Goal: Task Accomplishment & Management: Manage account settings

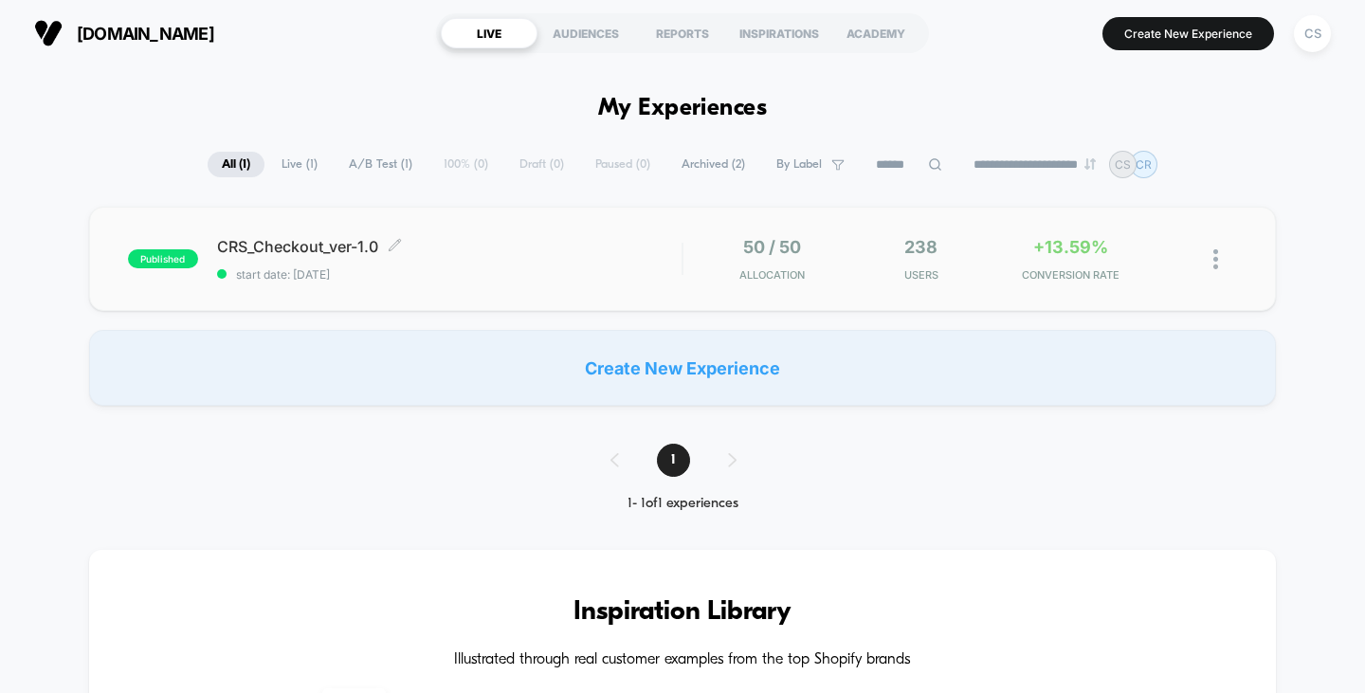
click at [499, 241] on span "CRS_Checkout_ver-1.0 Click to edit experience details" at bounding box center [449, 246] width 465 height 19
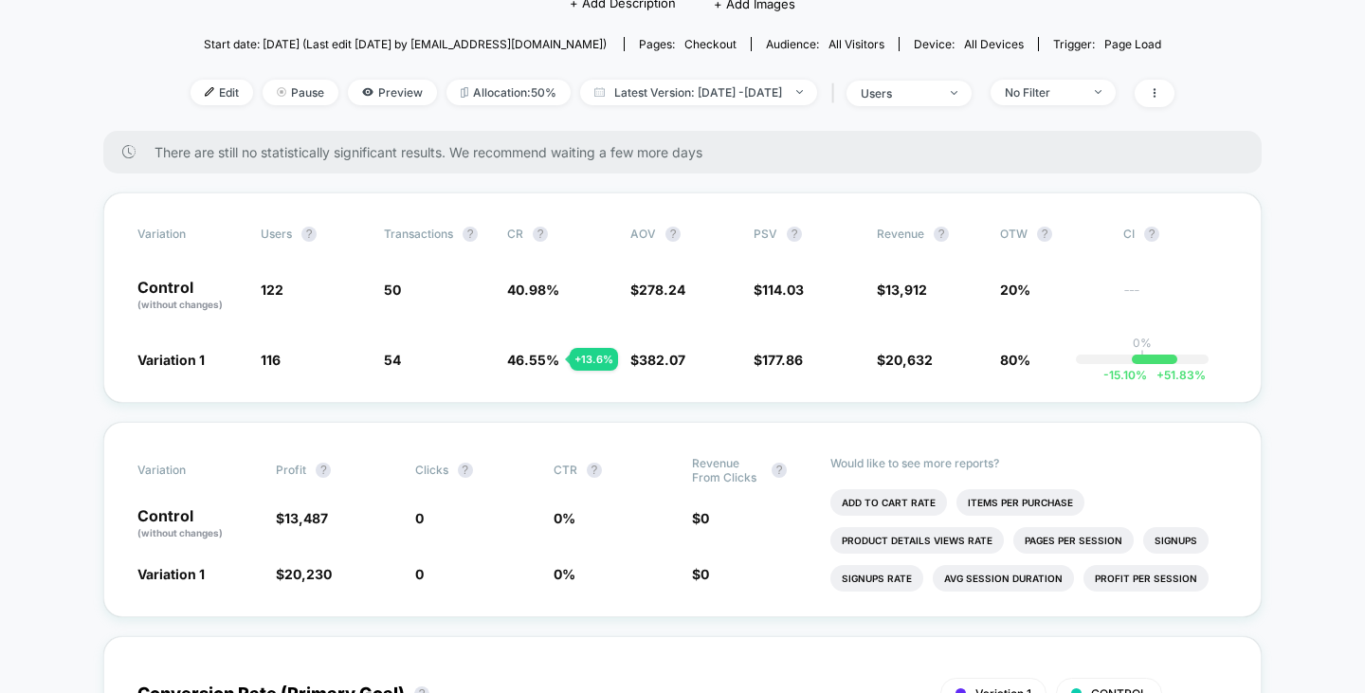
scroll to position [95, 0]
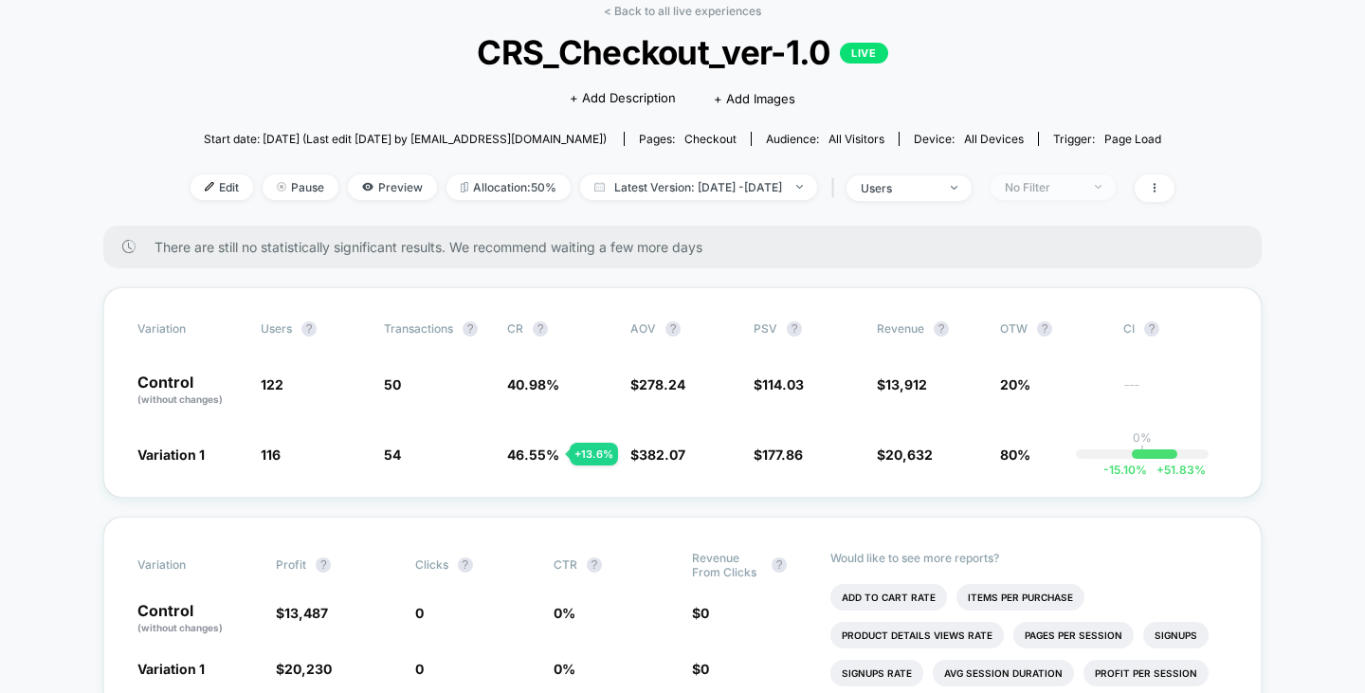
click at [1115, 184] on span "No Filter" at bounding box center [1052, 187] width 125 height 26
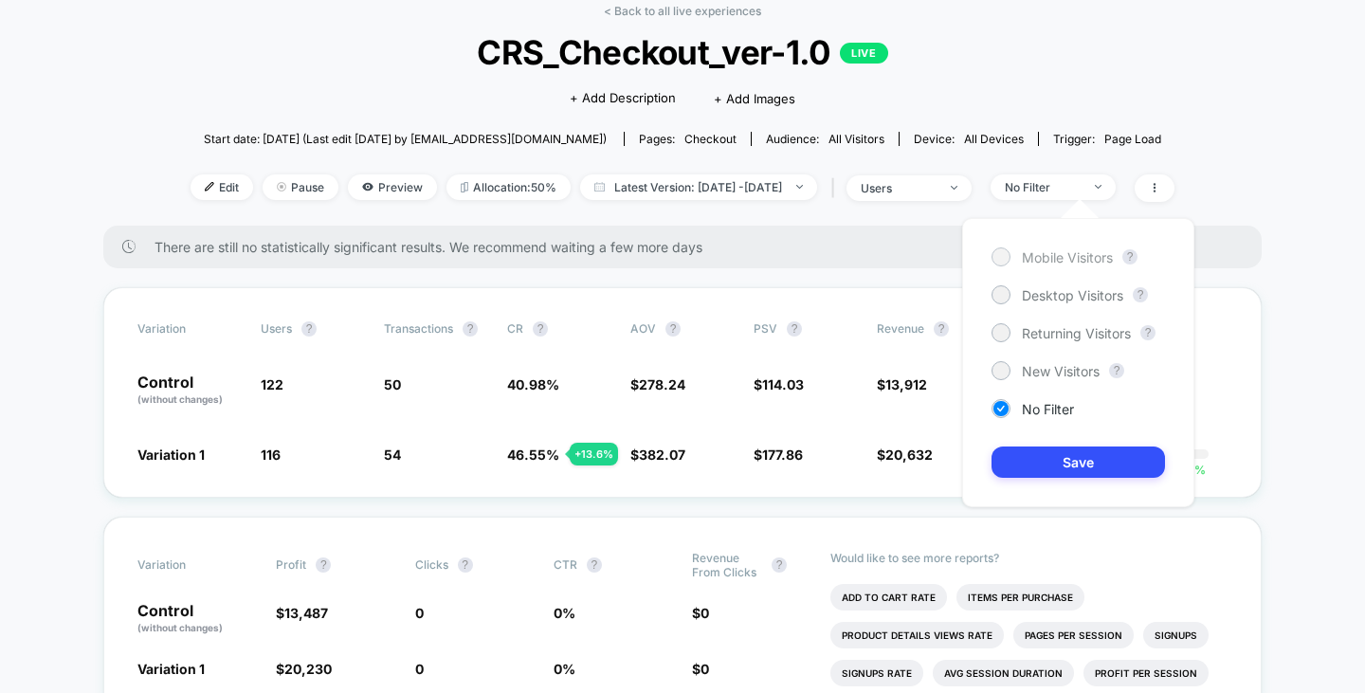
click at [1060, 256] on span "Mobile Visitors" at bounding box center [1067, 257] width 91 height 16
click at [1068, 463] on button "Save" at bounding box center [1077, 461] width 173 height 31
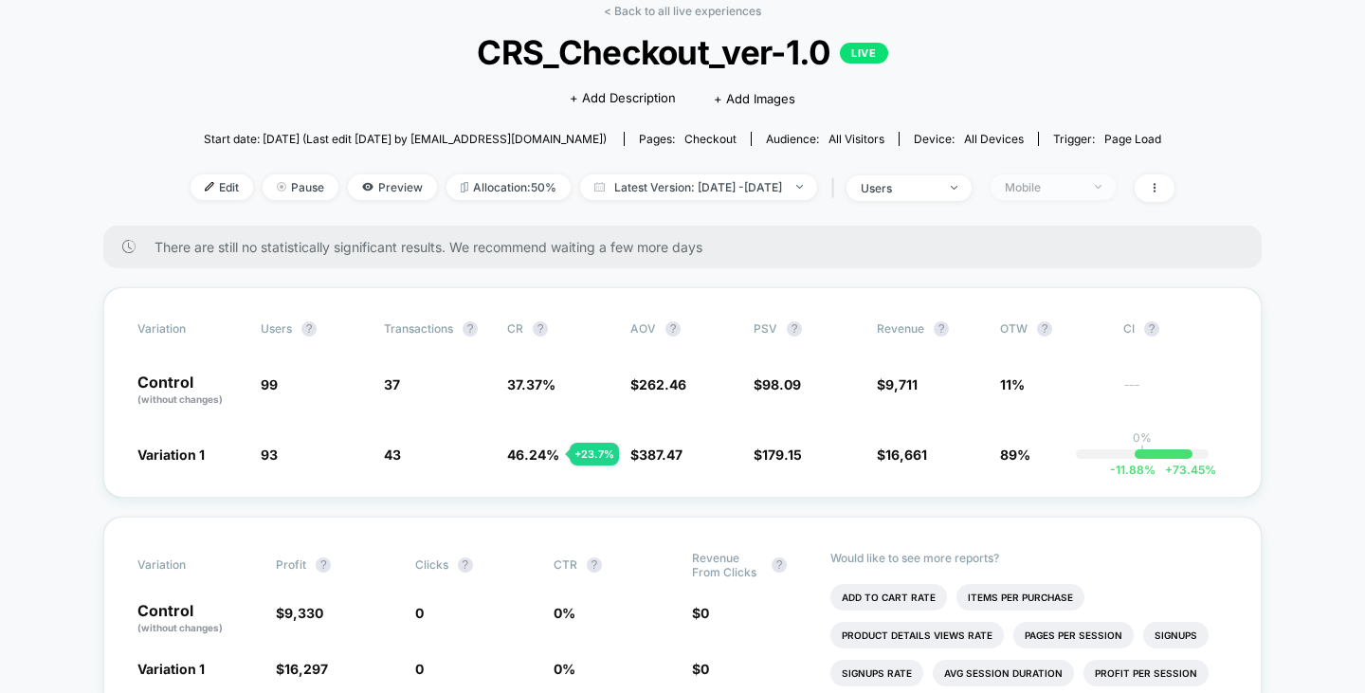
click at [1080, 189] on div "Mobile" at bounding box center [1042, 187] width 76 height 14
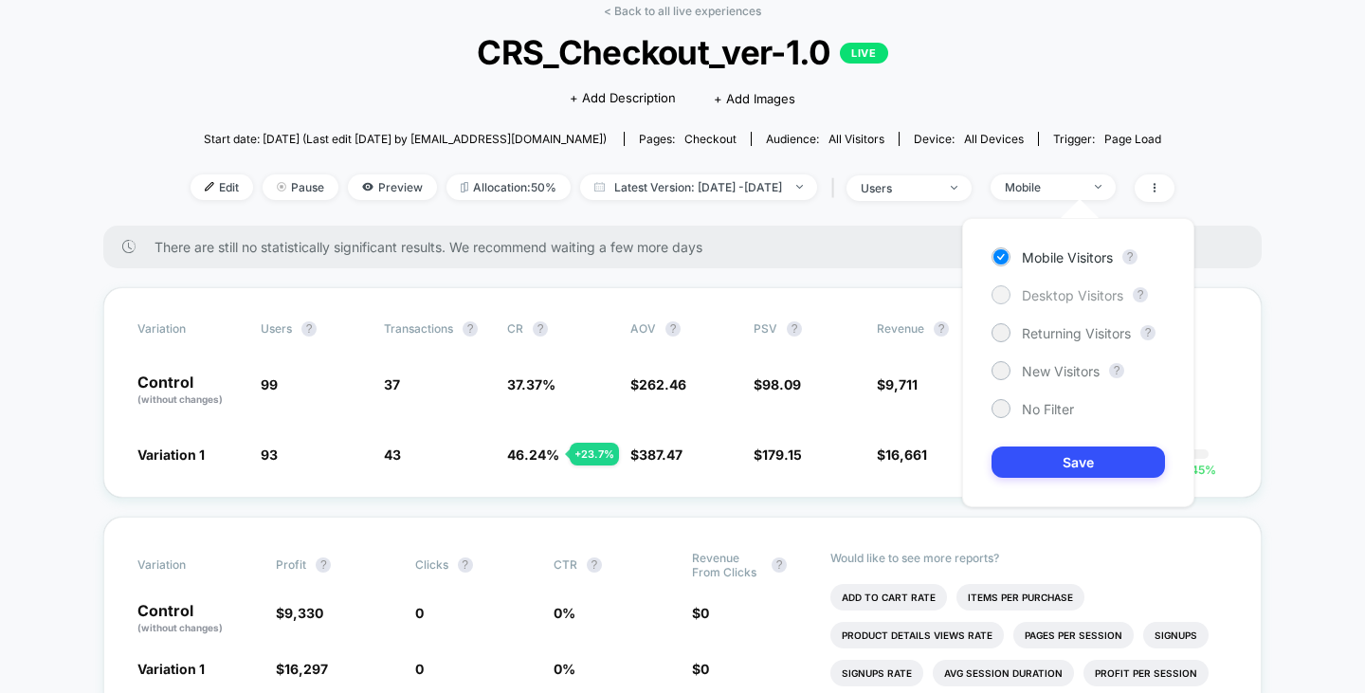
click at [1084, 294] on span "Desktop Visitors" at bounding box center [1072, 295] width 101 height 16
click at [1093, 461] on button "Save" at bounding box center [1077, 461] width 173 height 31
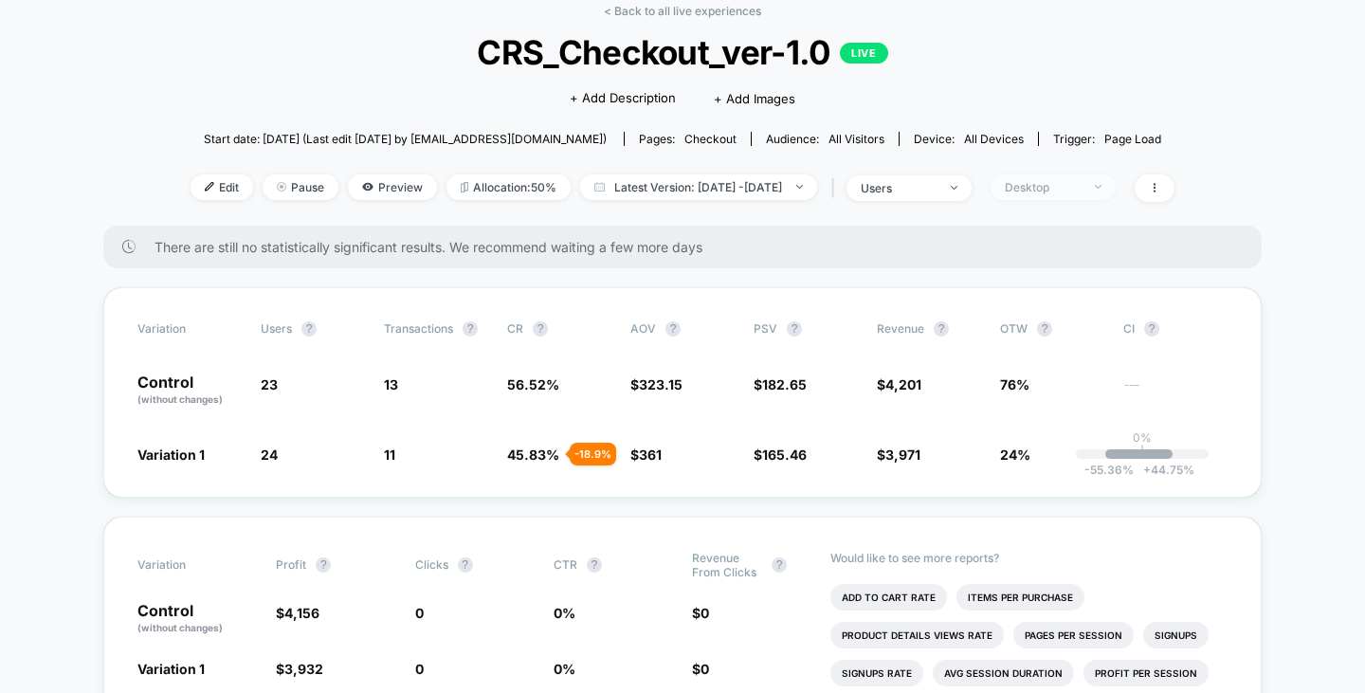
click at [1057, 189] on div "Desktop" at bounding box center [1042, 187] width 76 height 14
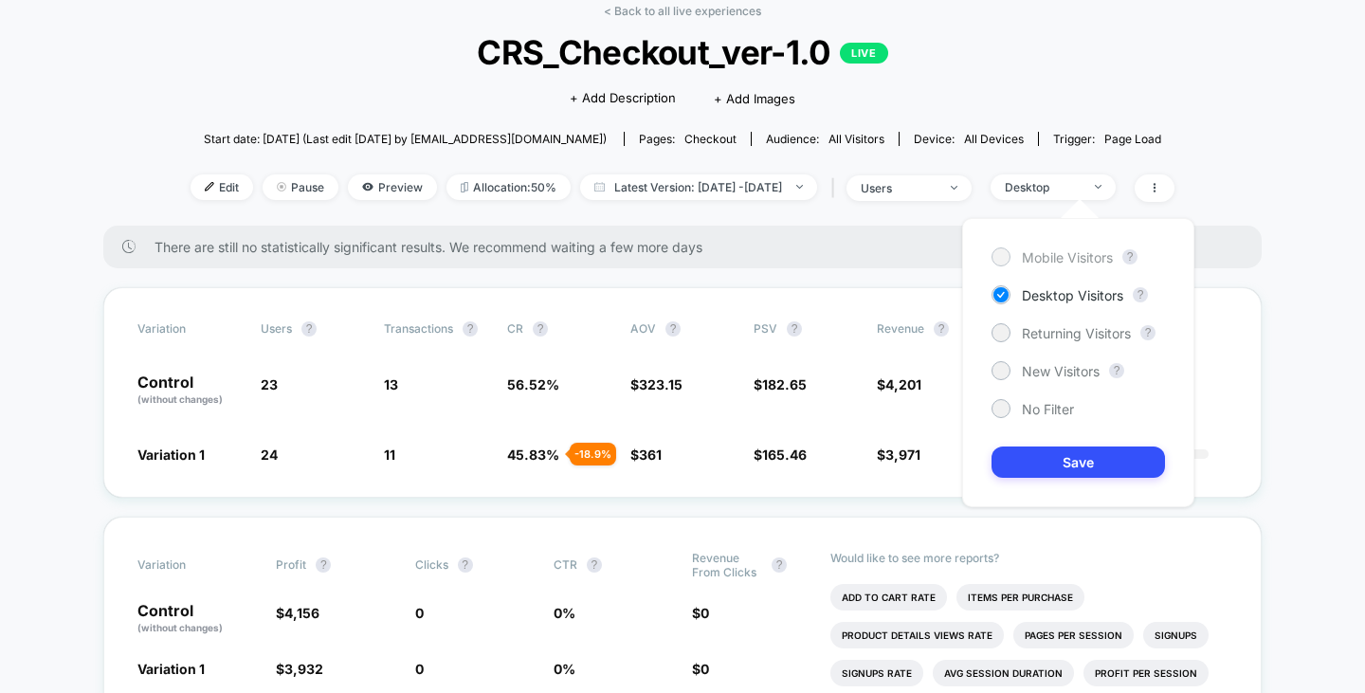
click at [1041, 259] on span "Mobile Visitors" at bounding box center [1067, 257] width 91 height 16
click at [1044, 468] on button "Save" at bounding box center [1077, 461] width 173 height 31
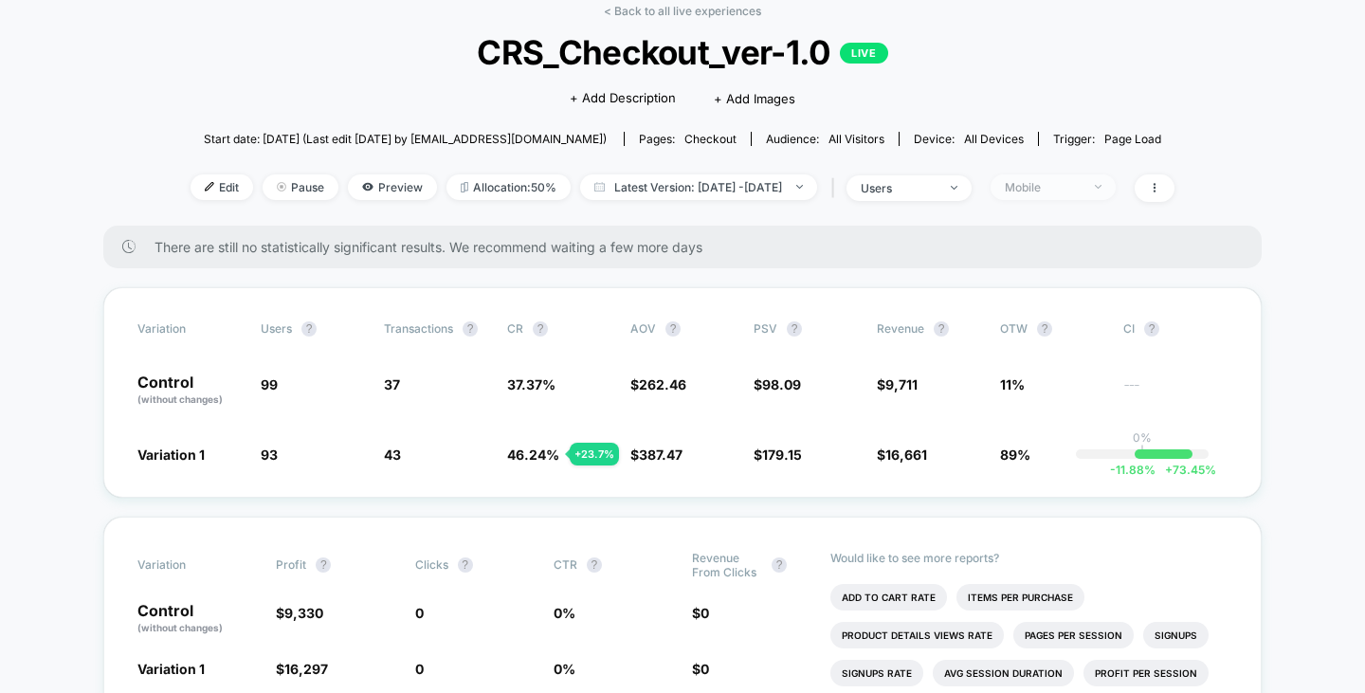
click at [1101, 187] on img at bounding box center [1098, 187] width 7 height 4
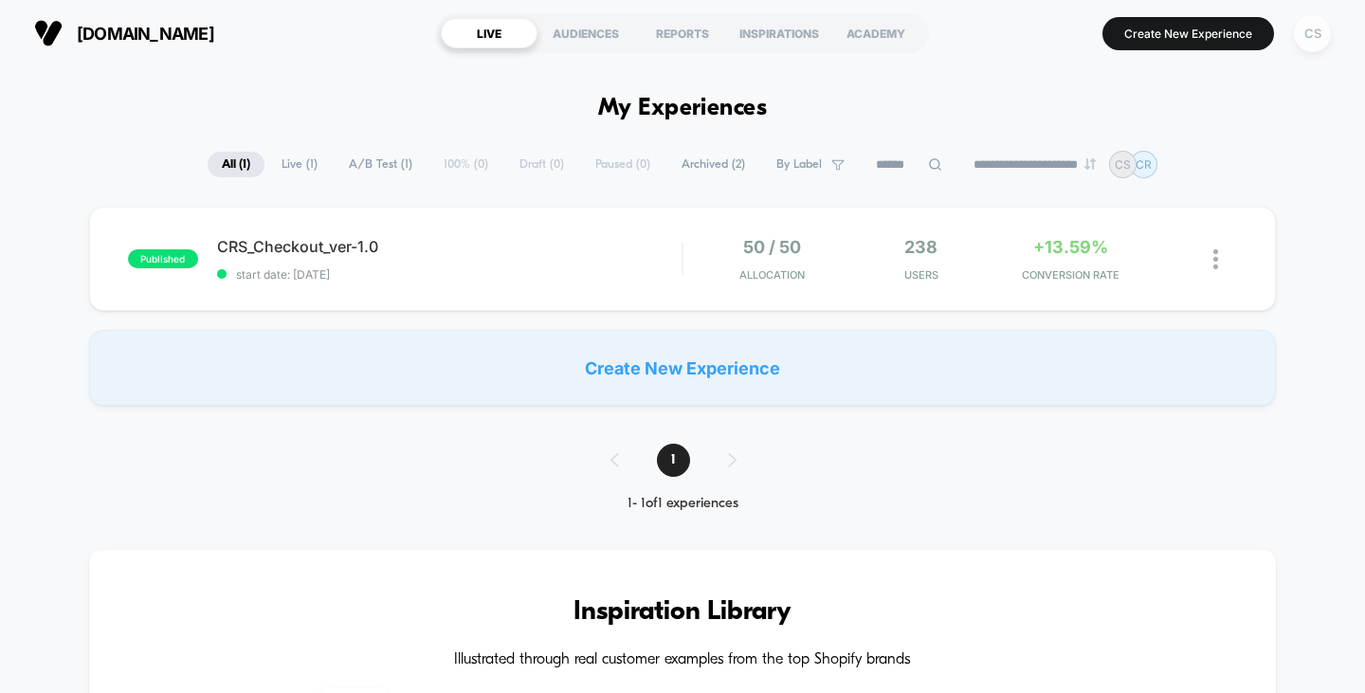
click at [1303, 42] on div "CS" at bounding box center [1312, 33] width 37 height 37
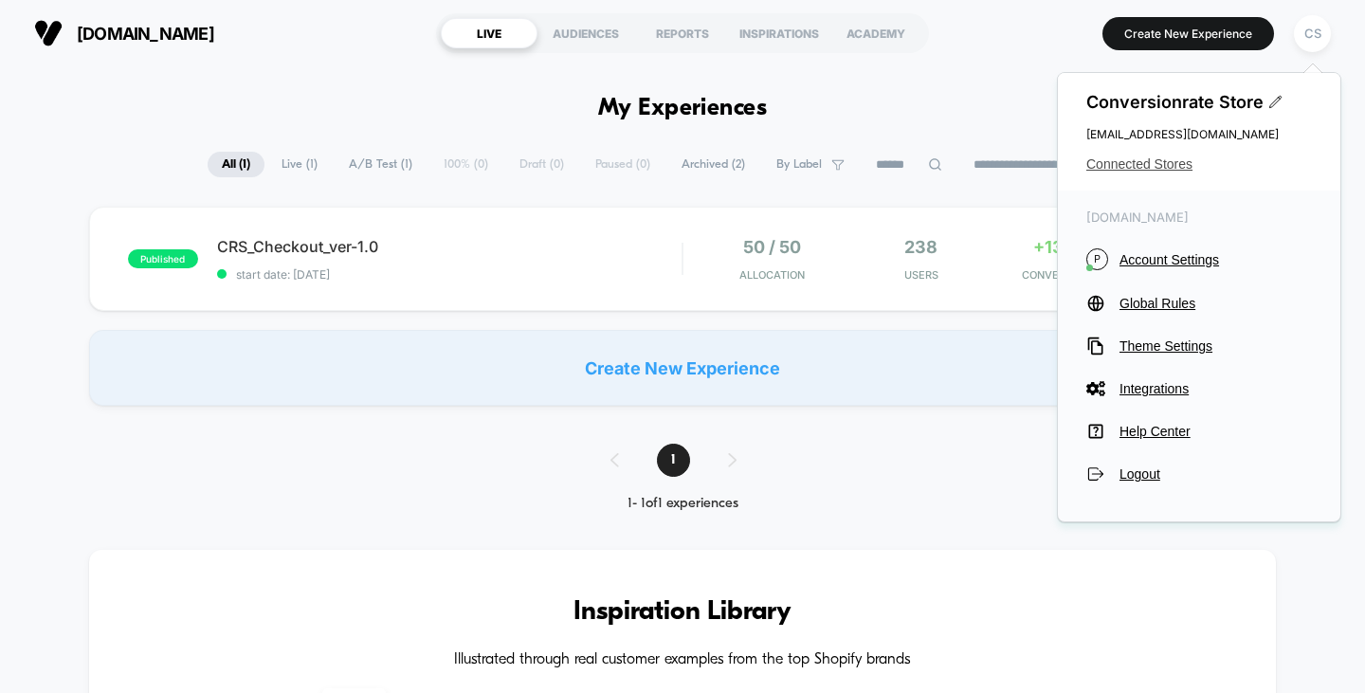
click at [1170, 167] on span "Connected Stores" at bounding box center [1199, 163] width 226 height 15
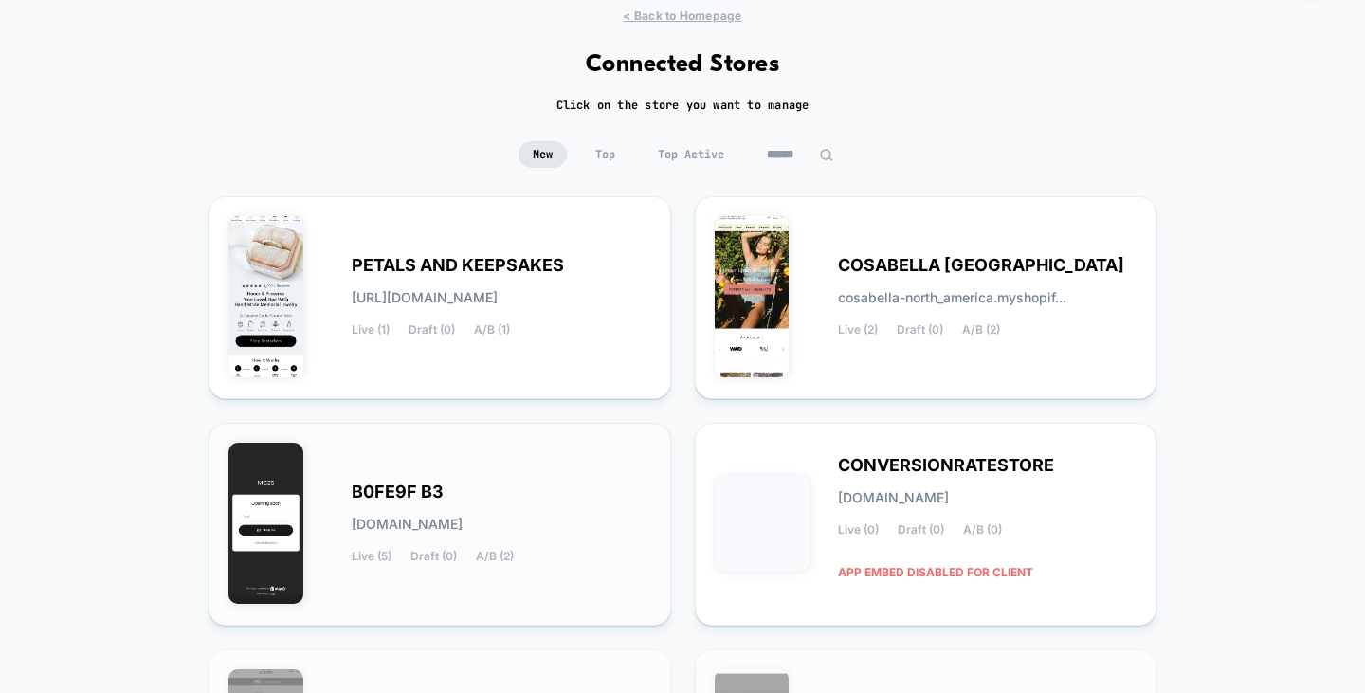
scroll to position [95, 0]
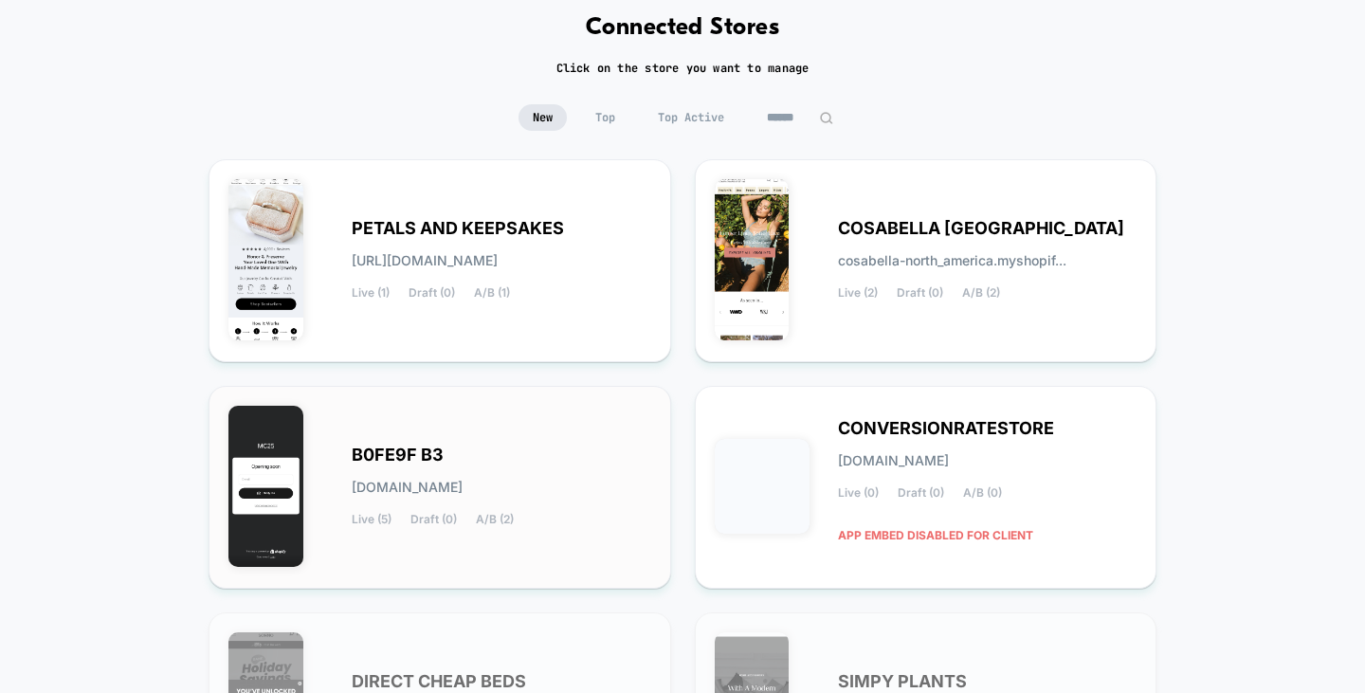
click at [481, 429] on div "B0FE9F B3 [DOMAIN_NAME] Live (5) Draft (0) A/B (2)" at bounding box center [439, 487] width 423 height 163
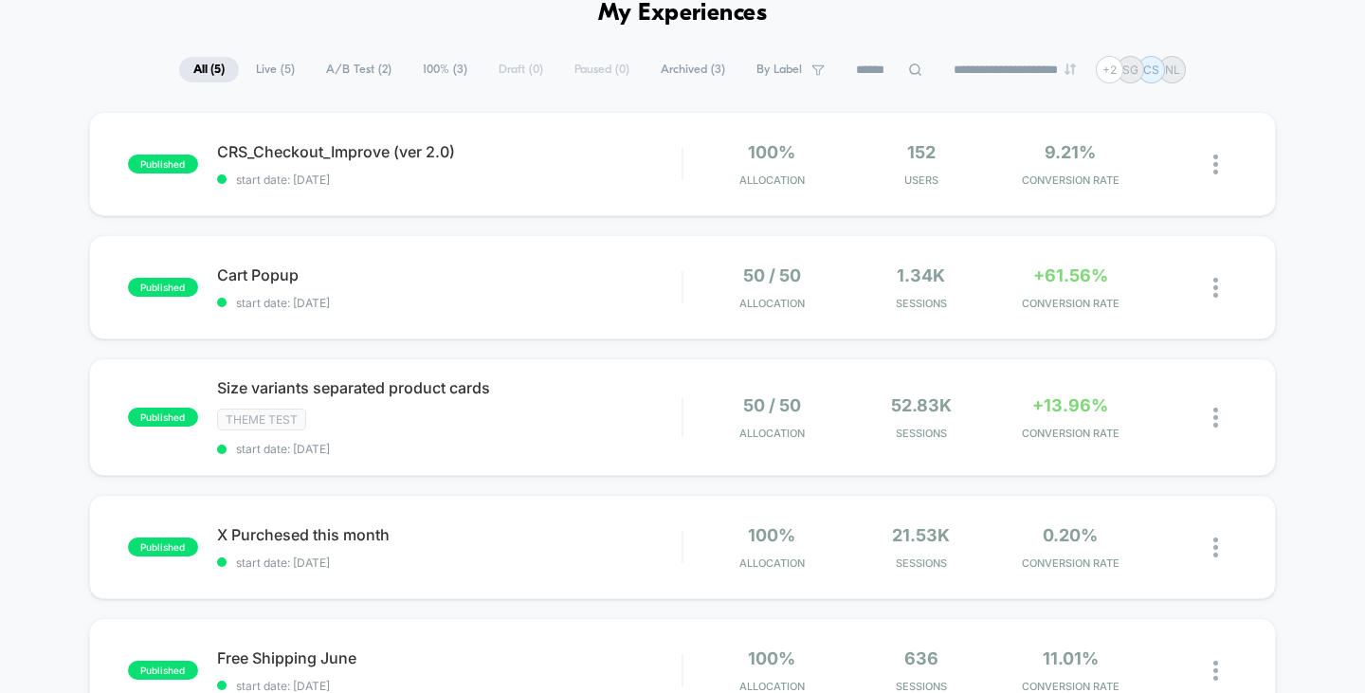
scroll to position [190, 0]
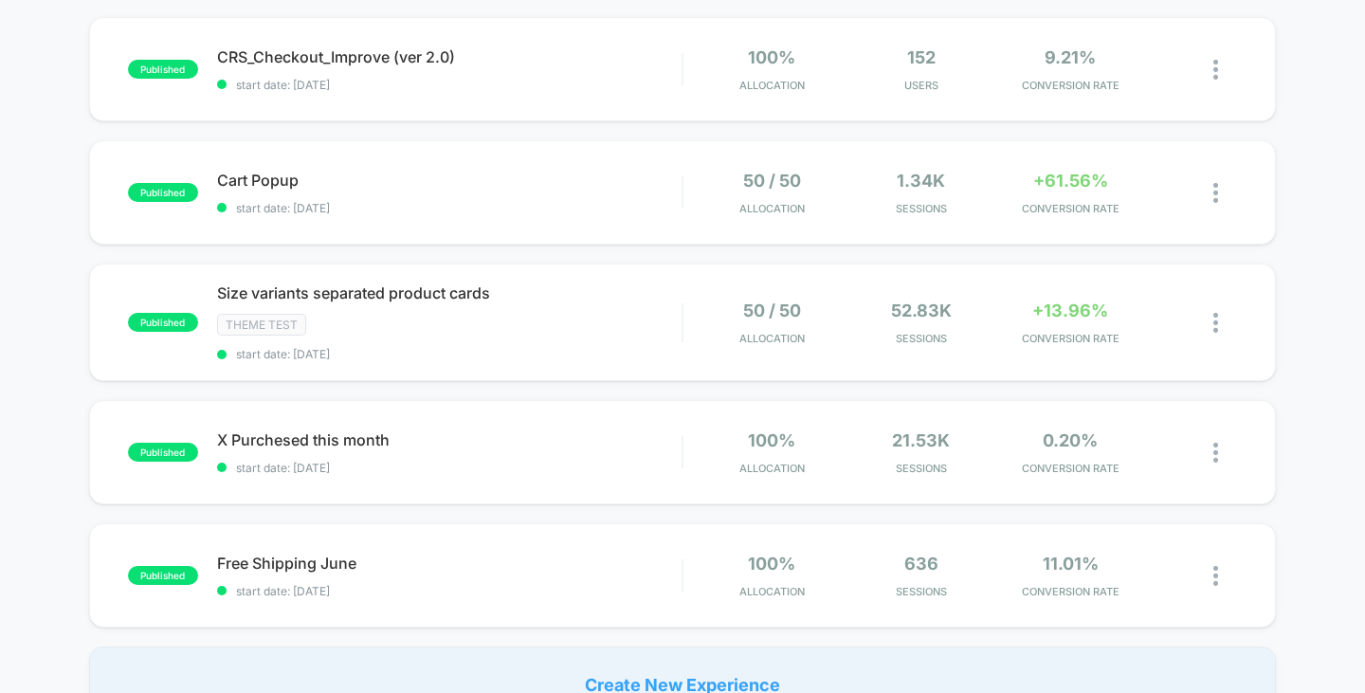
click at [827, 351] on div "published Size variants separated product cards Theme Test start date: [DATE] 5…" at bounding box center [682, 322] width 1187 height 118
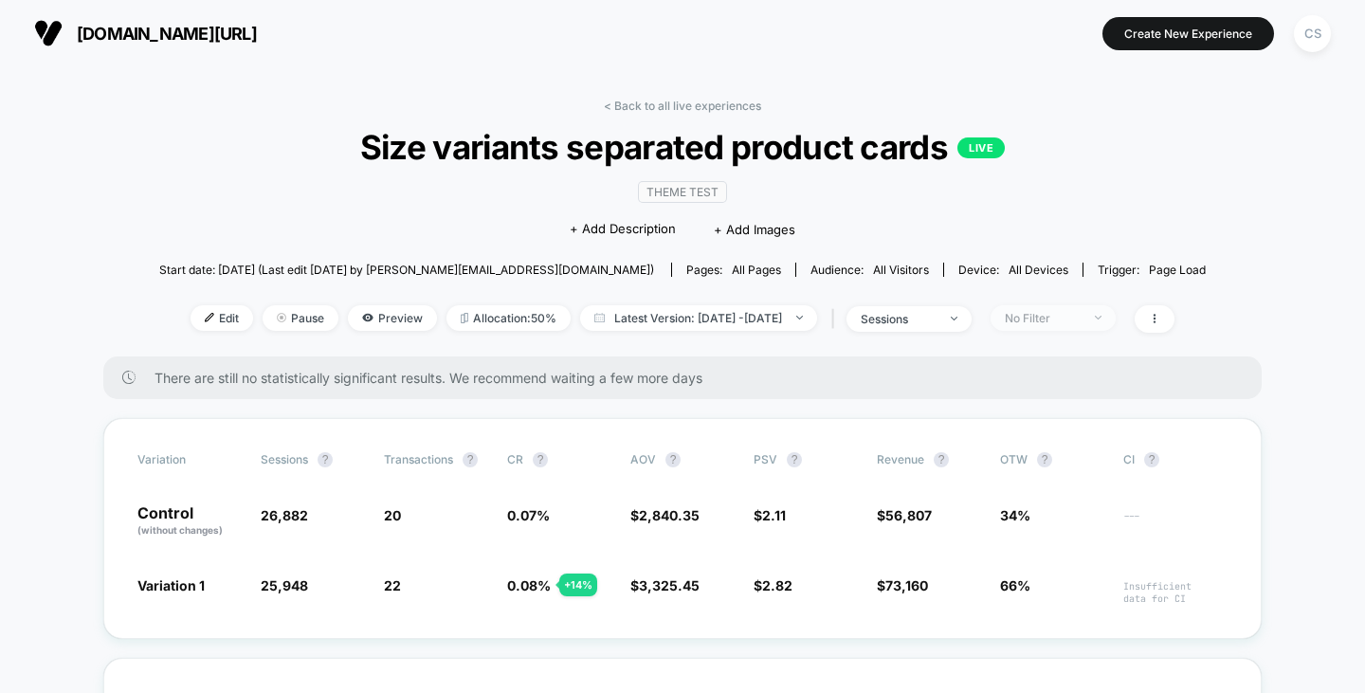
click at [1075, 320] on div "No Filter" at bounding box center [1042, 318] width 76 height 14
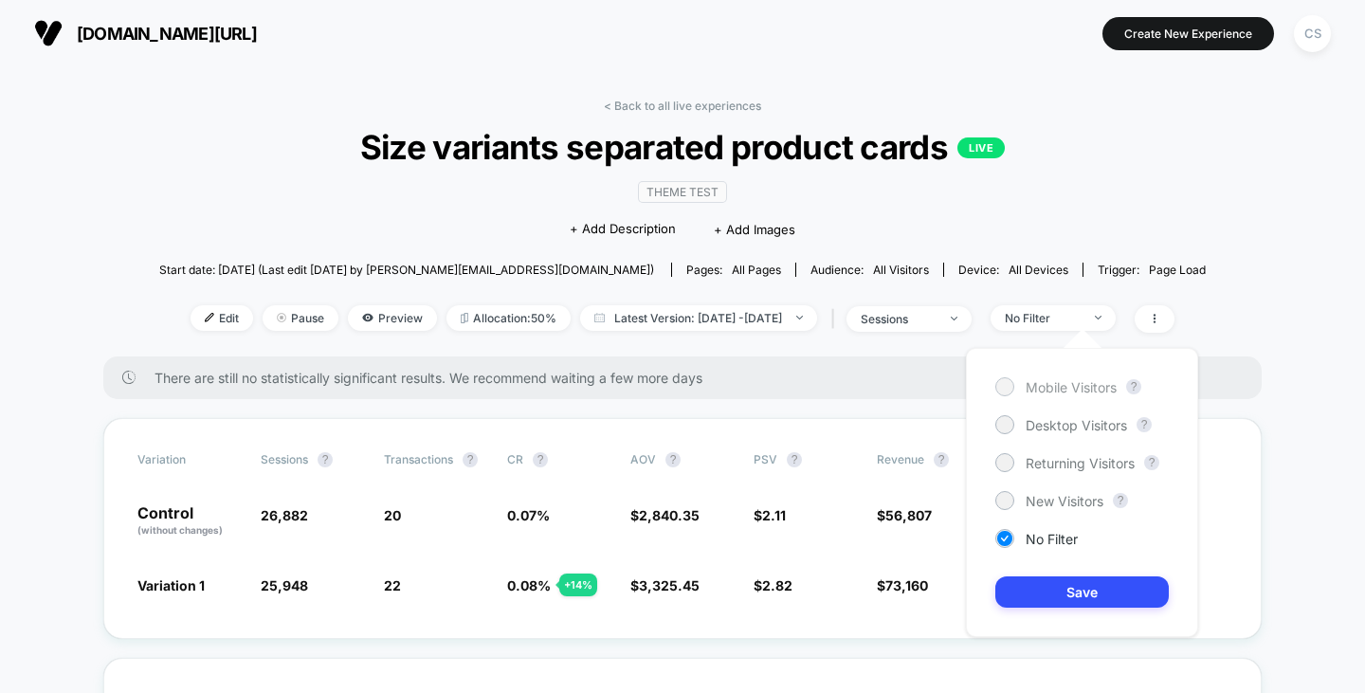
click at [1049, 383] on span "Mobile Visitors" at bounding box center [1070, 387] width 91 height 16
click at [1059, 587] on button "Save" at bounding box center [1081, 591] width 173 height 31
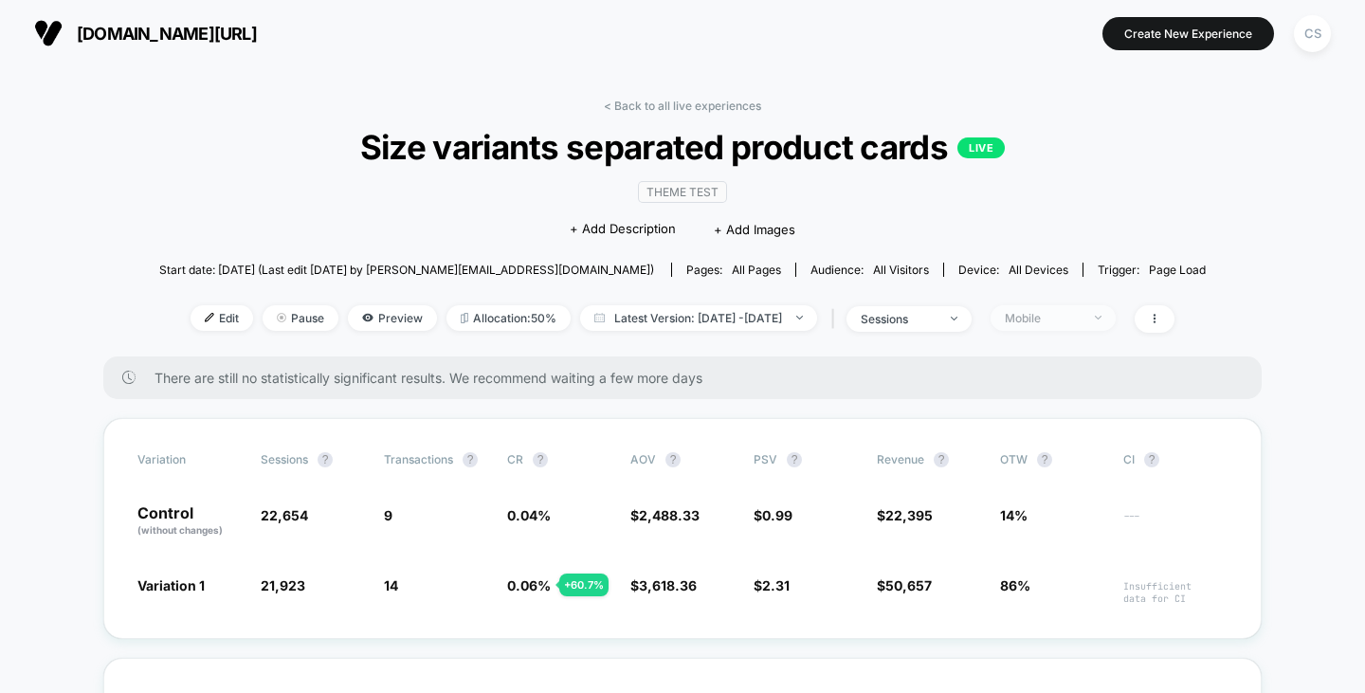
click at [1058, 322] on div "Mobile" at bounding box center [1042, 318] width 76 height 14
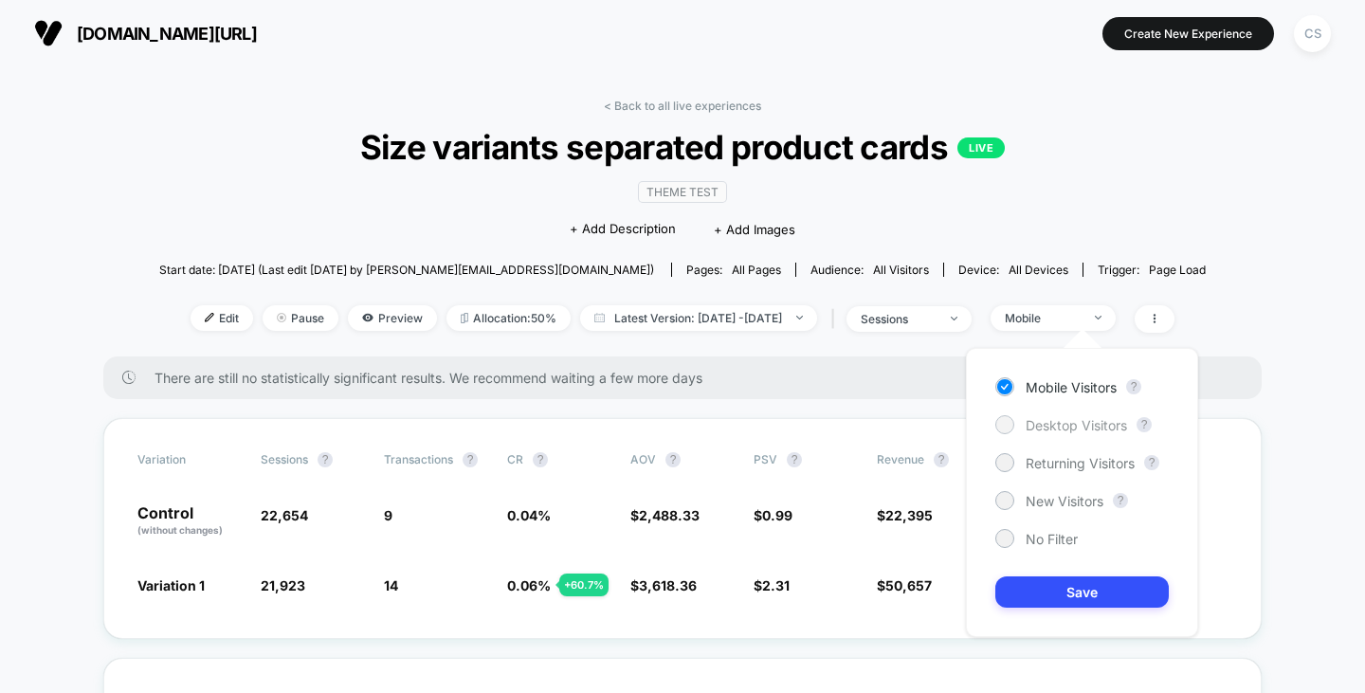
click at [1054, 420] on span "Desktop Visitors" at bounding box center [1075, 425] width 101 height 16
click at [1064, 585] on button "Save" at bounding box center [1081, 591] width 173 height 31
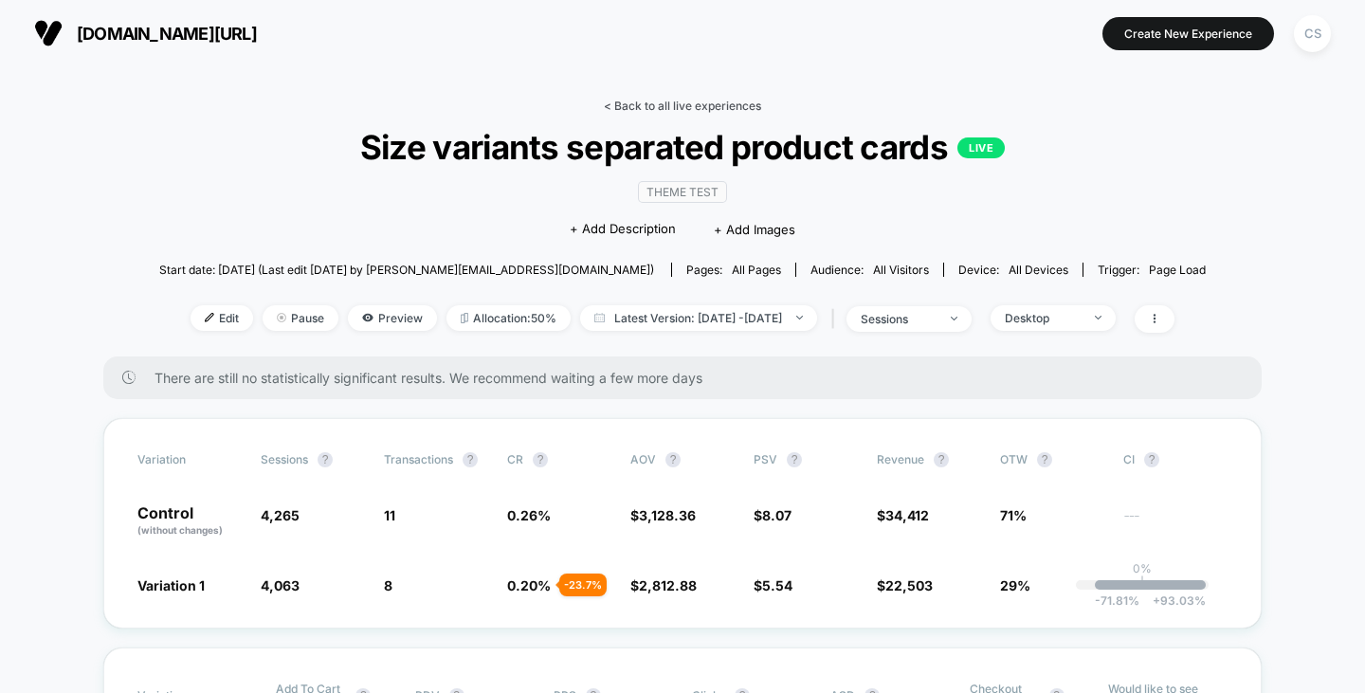
click at [646, 111] on link "< Back to all live experiences" at bounding box center [682, 106] width 157 height 14
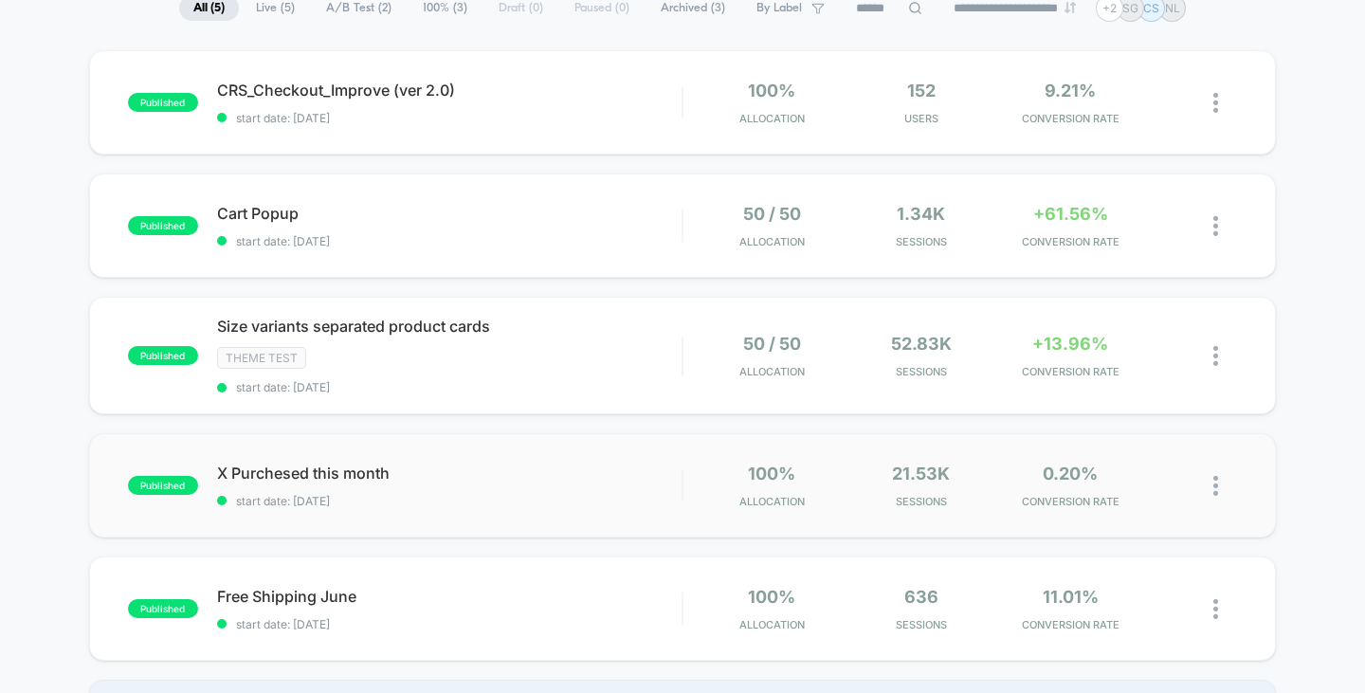
scroll to position [190, 0]
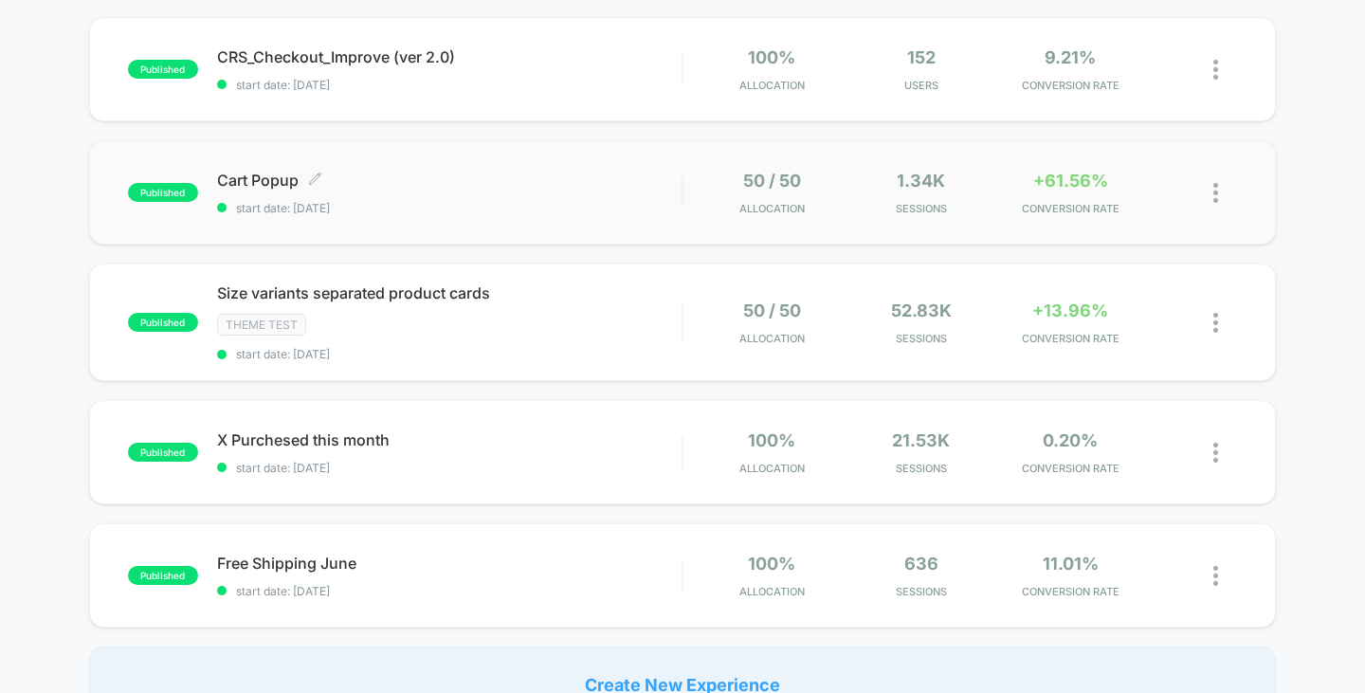
click at [536, 183] on span "Cart Popup Click to edit experience details" at bounding box center [449, 180] width 465 height 19
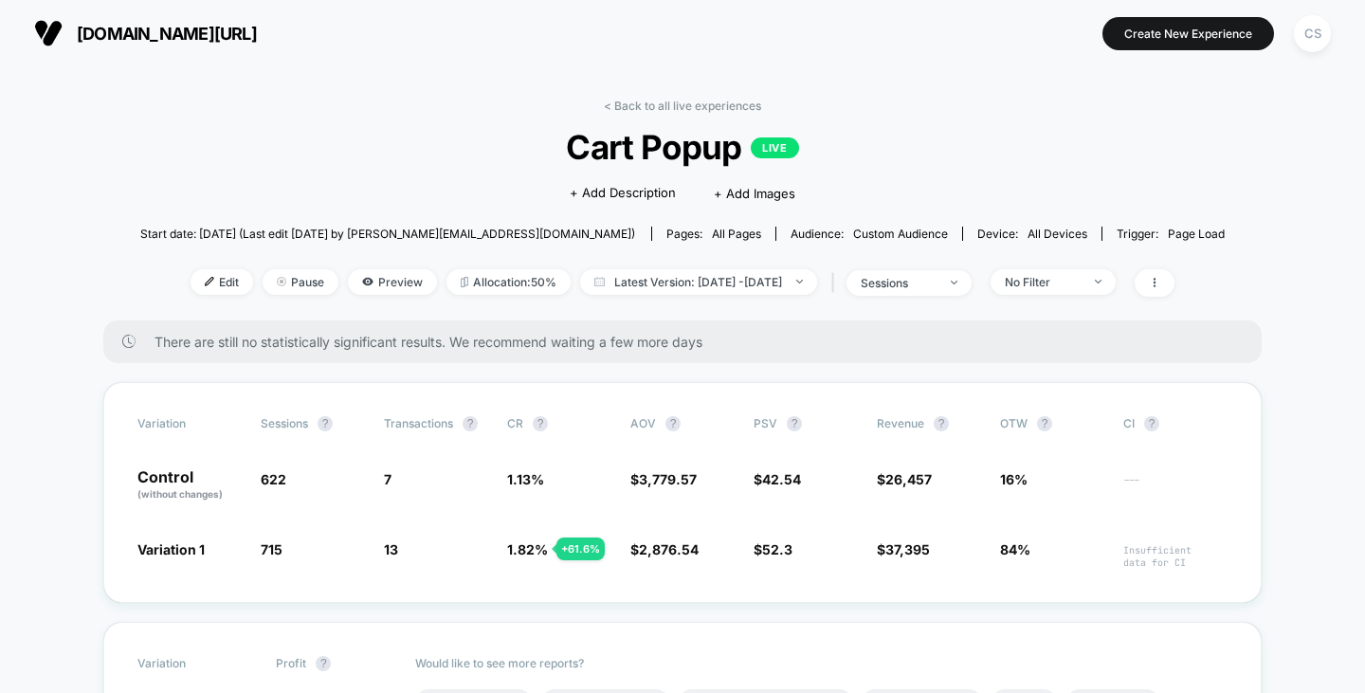
click at [1076, 262] on div "< Back to all live experiences Cart Popup LIVE Click to edit experience details…" at bounding box center [682, 210] width 1085 height 222
click at [1076, 280] on div "No Filter" at bounding box center [1042, 282] width 76 height 14
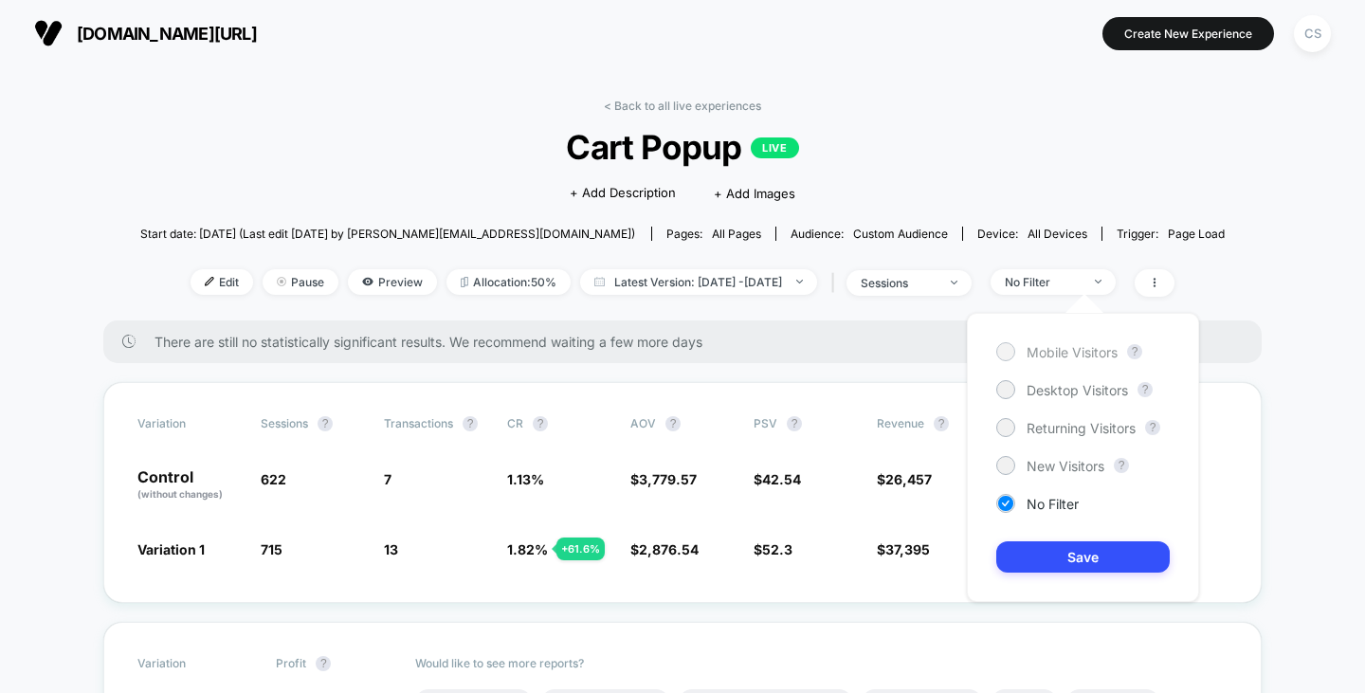
click at [1067, 355] on span "Mobile Visitors" at bounding box center [1071, 352] width 91 height 16
click at [1050, 561] on button "Save" at bounding box center [1082, 556] width 173 height 31
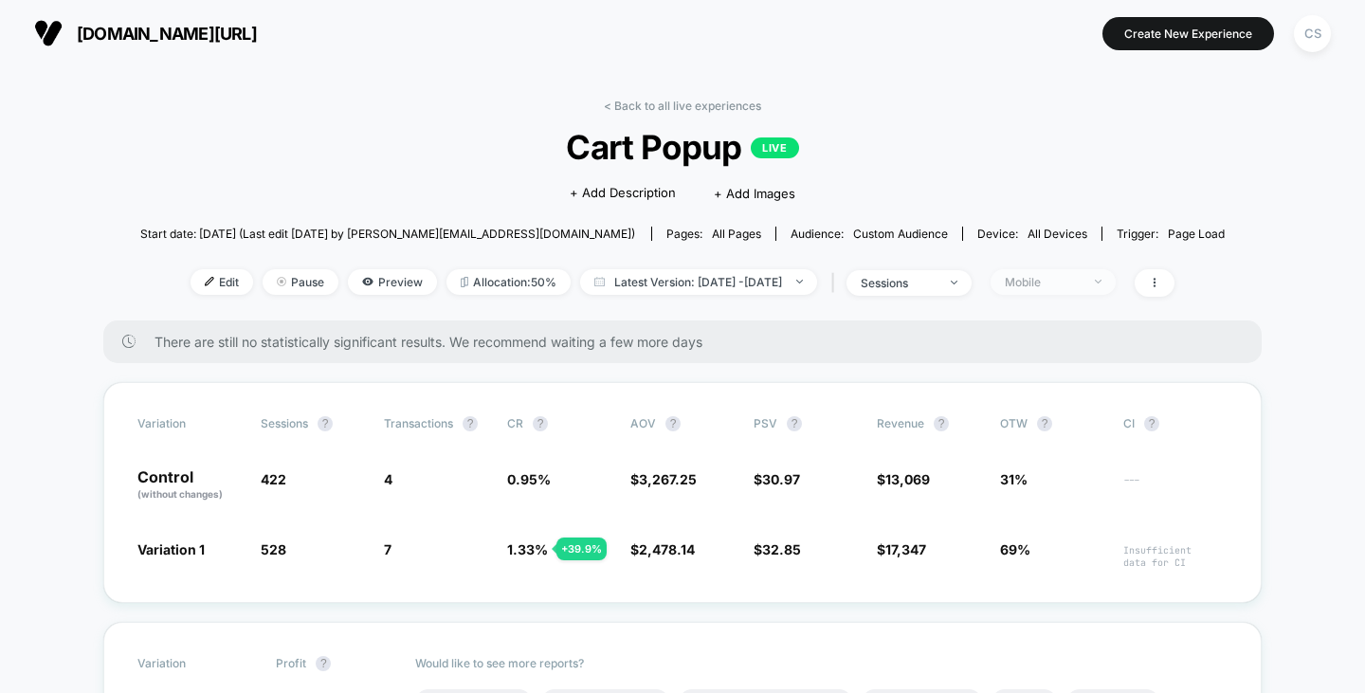
click at [1060, 280] on div "Mobile" at bounding box center [1042, 282] width 76 height 14
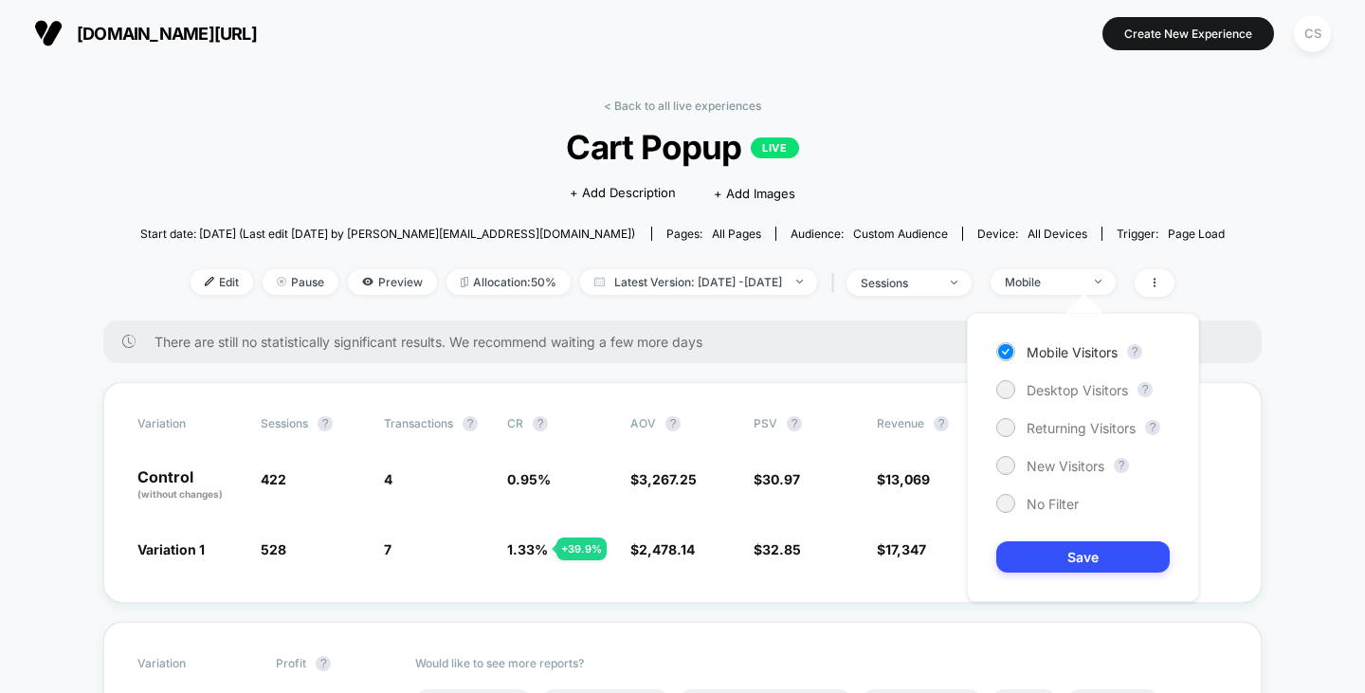
click at [1049, 375] on div "Mobile Visitors ? Desktop Visitors ? Returning Visitors ? New Visitors ? No Fil…" at bounding box center [1083, 457] width 232 height 289
click at [1049, 382] on span "Desktop Visitors" at bounding box center [1076, 390] width 101 height 16
click at [1047, 553] on button "Save" at bounding box center [1082, 556] width 173 height 31
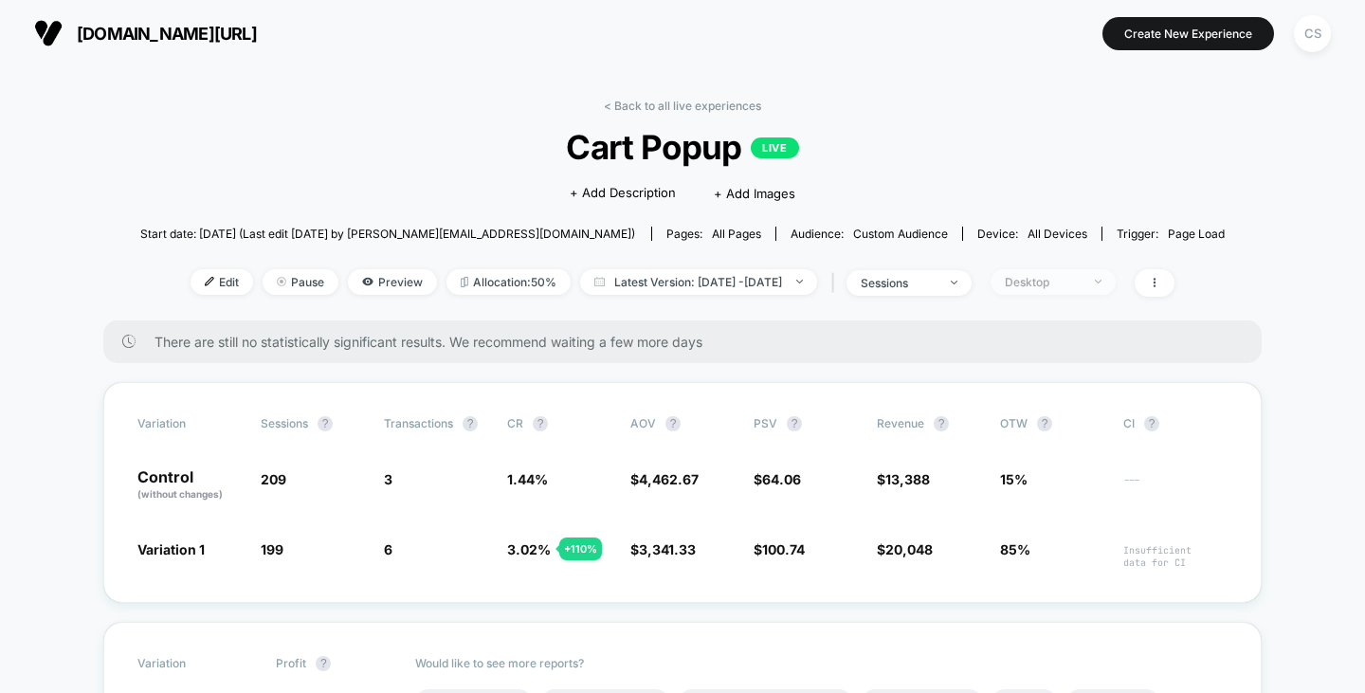
click at [1062, 276] on div "Desktop" at bounding box center [1042, 282] width 76 height 14
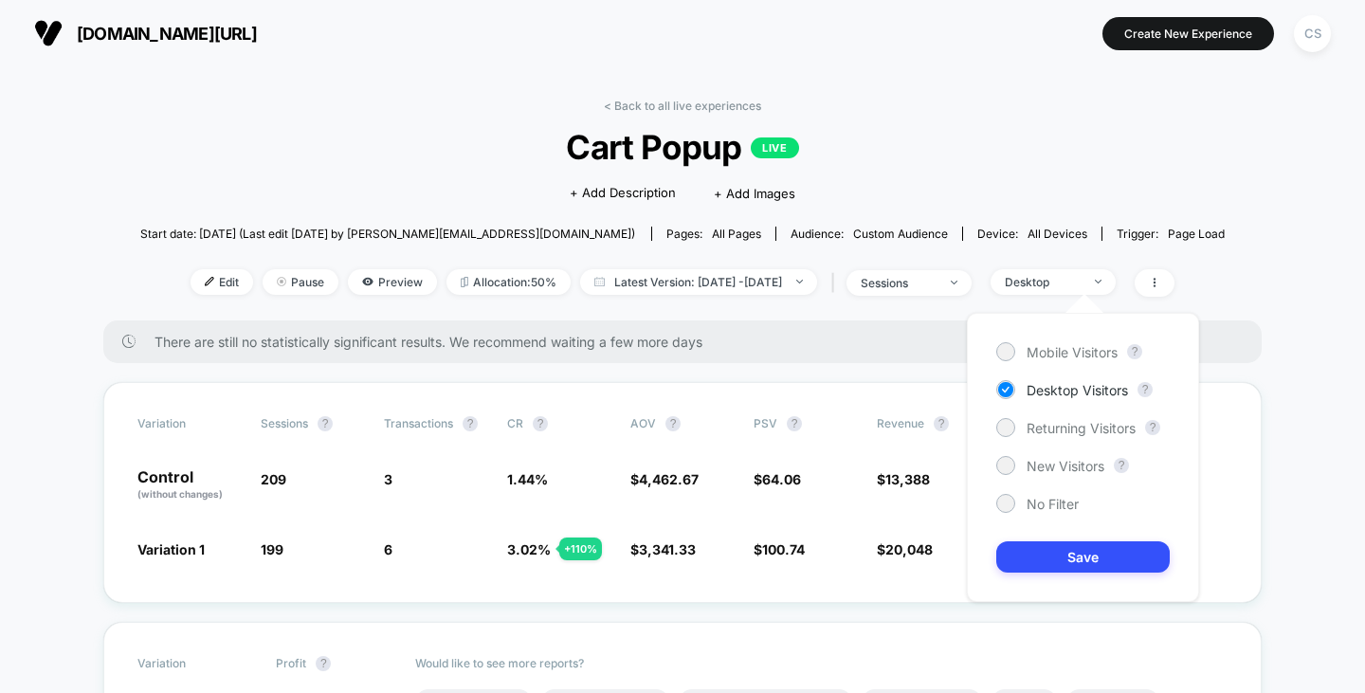
click at [1055, 337] on div "Mobile Visitors ? Desktop Visitors ? Returning Visitors ? New Visitors ? No Fil…" at bounding box center [1083, 457] width 232 height 289
click at [1055, 347] on span "Mobile Visitors" at bounding box center [1071, 352] width 91 height 16
click at [1039, 552] on button "Save" at bounding box center [1082, 556] width 173 height 31
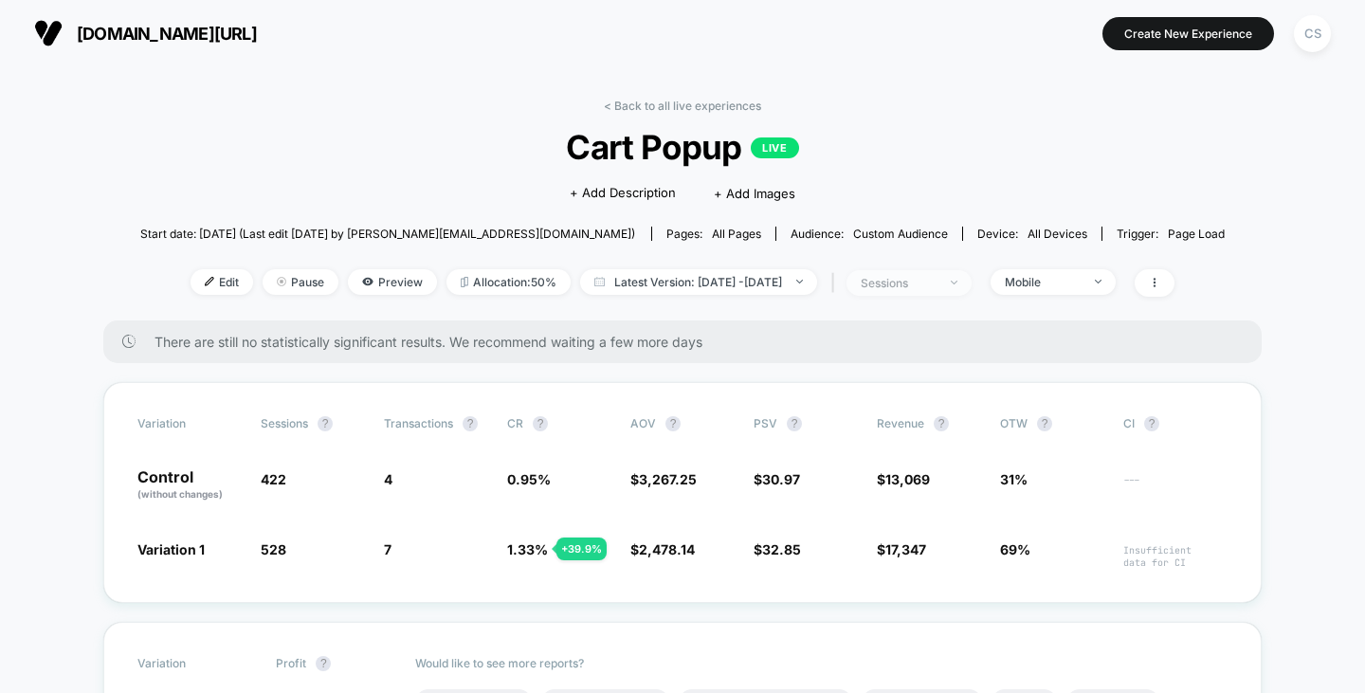
click at [936, 285] on div "sessions" at bounding box center [898, 283] width 76 height 14
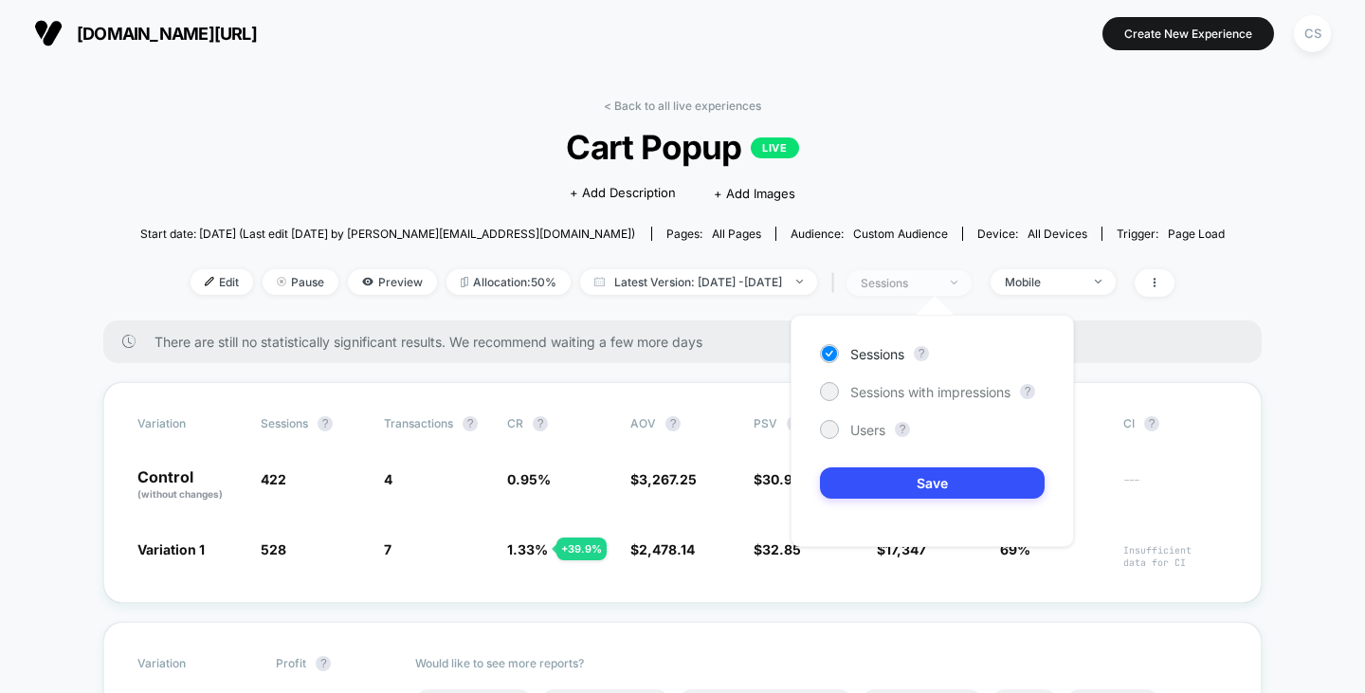
drag, startPoint x: 949, startPoint y: 285, endPoint x: 935, endPoint y: 291, distance: 14.4
click at [936, 285] on div "sessions" at bounding box center [898, 283] width 76 height 14
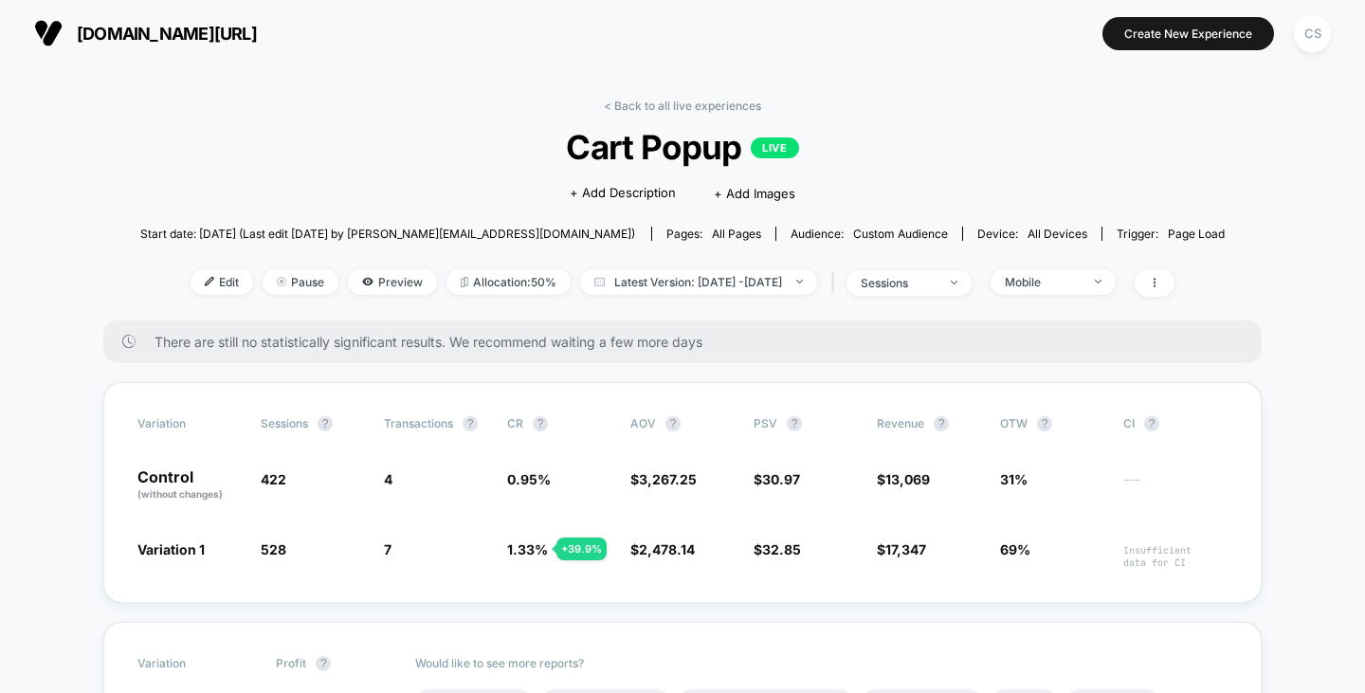
click at [869, 223] on div "Start date: [DATE] (Last edit [DATE] by [PERSON_NAME][EMAIL_ADDRESS][DOMAIN_NAM…" at bounding box center [682, 233] width 1085 height 33
click at [871, 237] on span "Custom Audience" at bounding box center [900, 233] width 95 height 14
click at [1062, 280] on div "Mobile" at bounding box center [1042, 282] width 76 height 14
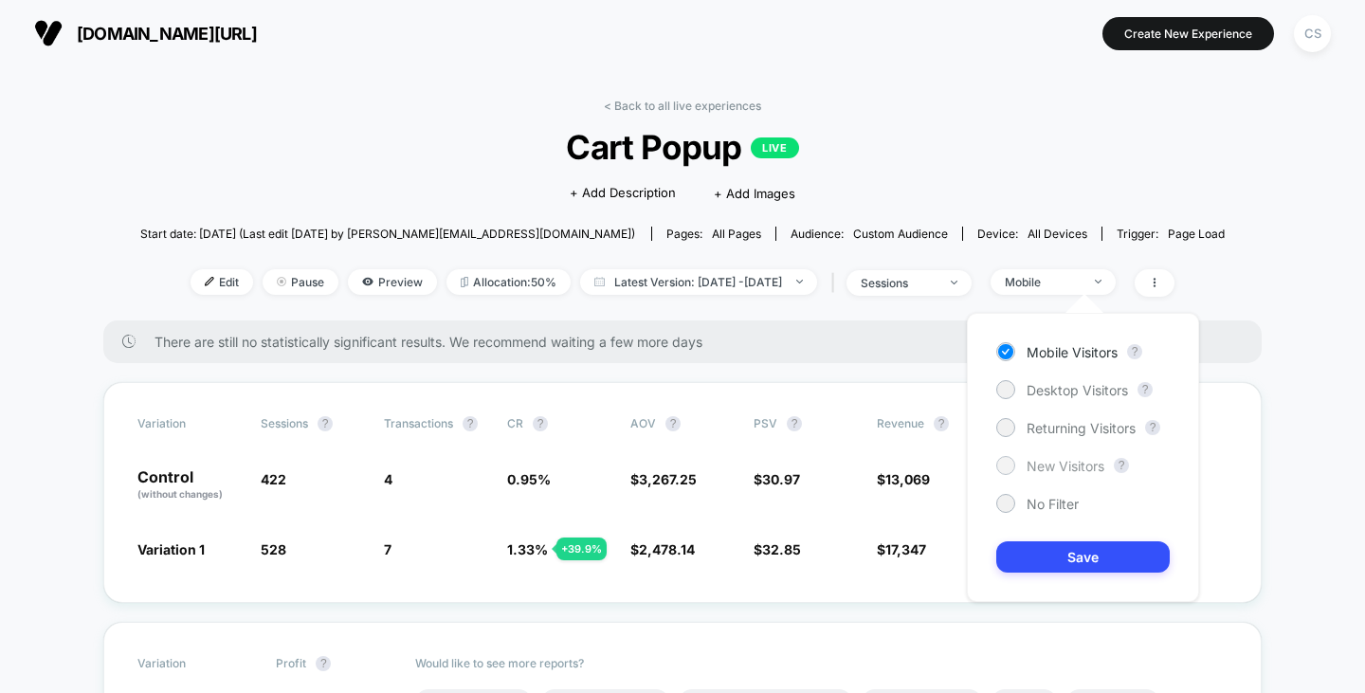
click at [1032, 460] on span "New Visitors" at bounding box center [1065, 466] width 78 height 16
click at [1039, 552] on button "Save" at bounding box center [1082, 556] width 173 height 31
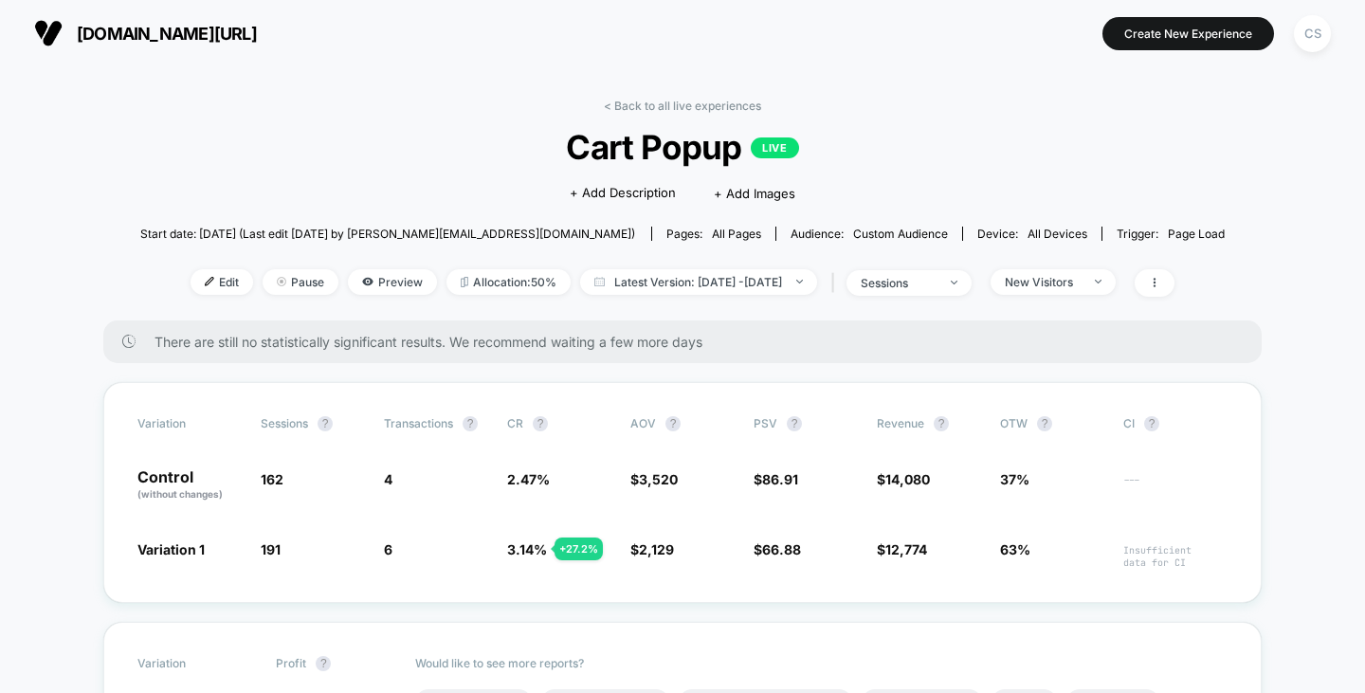
click at [1055, 259] on div "< Back to all live experiences Cart Popup LIVE Click to edit experience details…" at bounding box center [682, 210] width 1085 height 222
click at [1057, 278] on div "New Visitors" at bounding box center [1042, 282] width 76 height 14
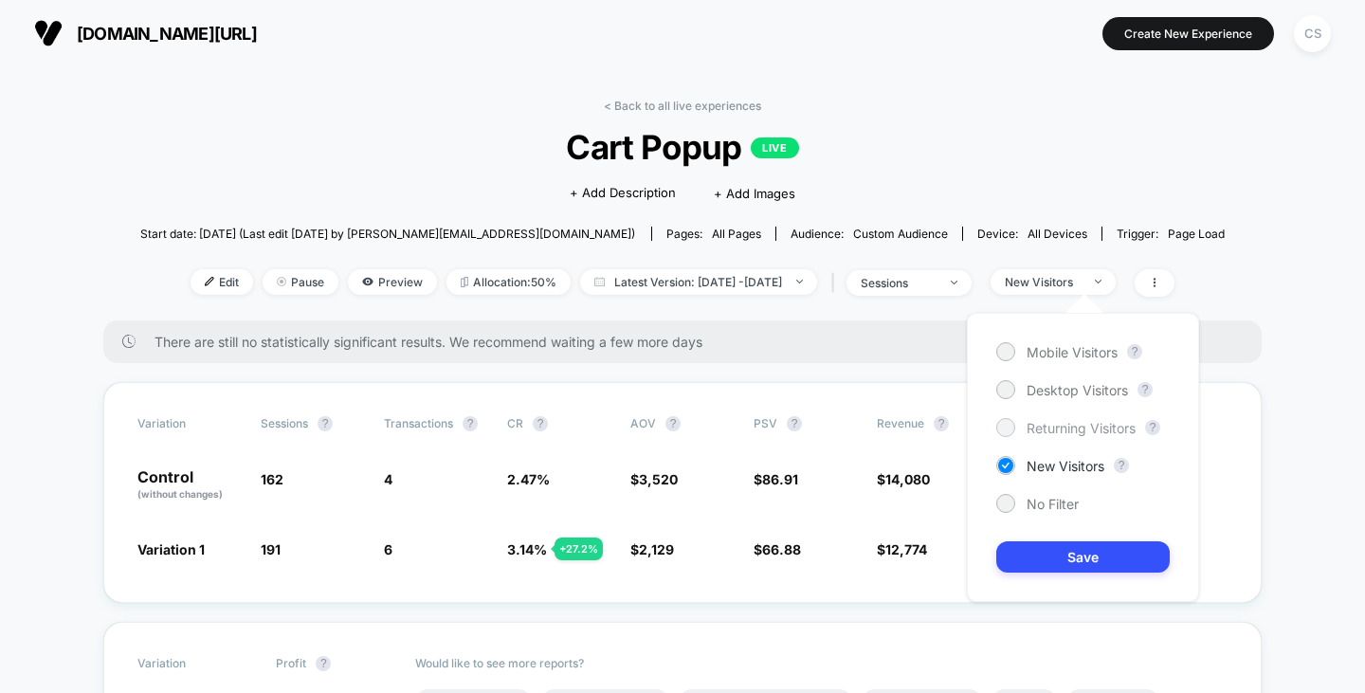
click at [1048, 421] on span "Returning Visitors" at bounding box center [1080, 428] width 109 height 16
click at [1039, 552] on button "Save" at bounding box center [1082, 556] width 173 height 31
